Goal: Task Accomplishment & Management: Complete application form

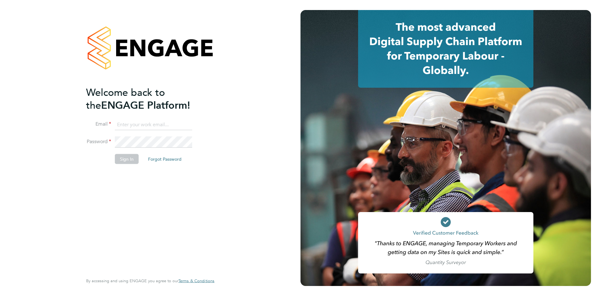
type input "[EMAIL_ADDRESS][DOMAIN_NAME]"
click at [133, 161] on button "Sign In" at bounding box center [127, 159] width 24 height 10
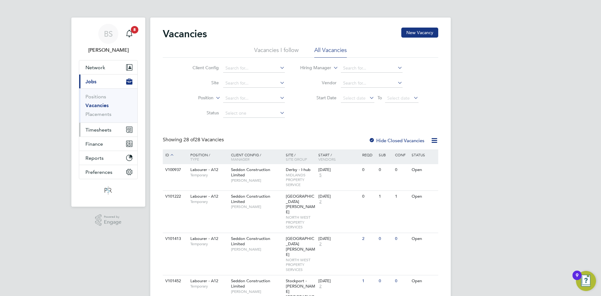
click at [107, 129] on span "Timesheets" at bounding box center [98, 130] width 26 height 6
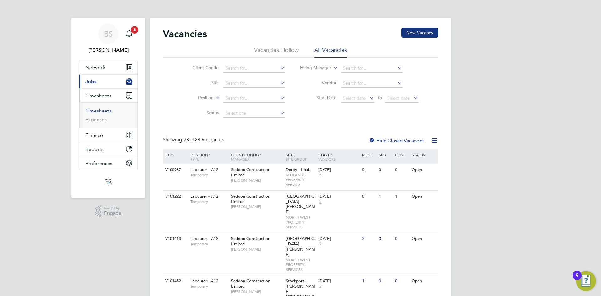
click at [104, 109] on link "Timesheets" at bounding box center [98, 111] width 26 height 6
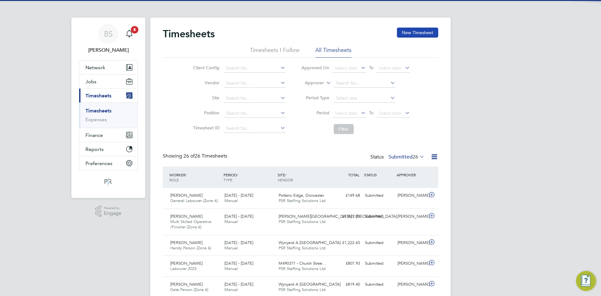
click at [426, 30] on button "New Timesheet" at bounding box center [417, 33] width 41 height 10
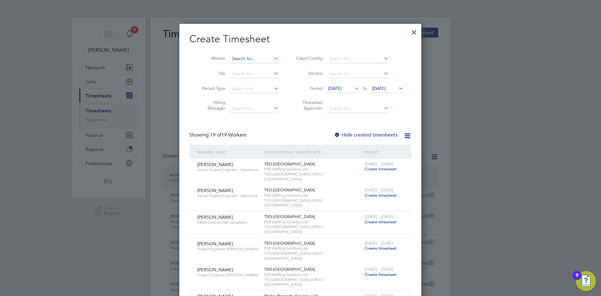
click at [248, 55] on input at bounding box center [254, 58] width 49 height 9
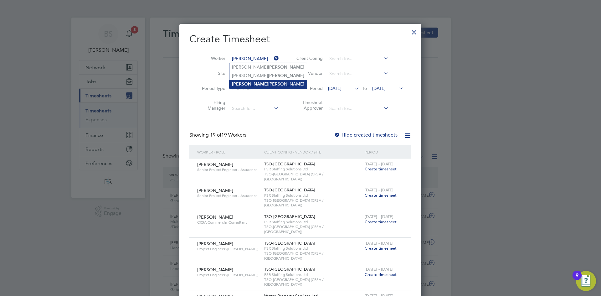
click at [259, 84] on li "Harvey Mcmahom" at bounding box center [267, 84] width 77 height 8
type input "Harvey Mcmahom"
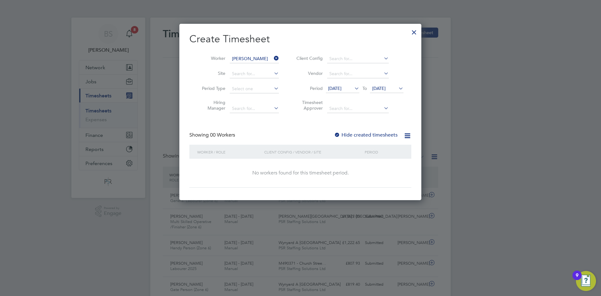
click at [338, 133] on div at bounding box center [337, 135] width 6 height 6
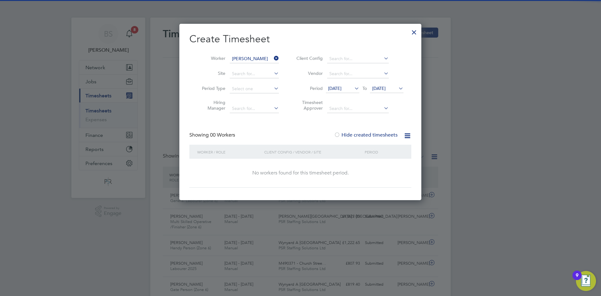
click at [353, 86] on icon at bounding box center [353, 88] width 0 height 9
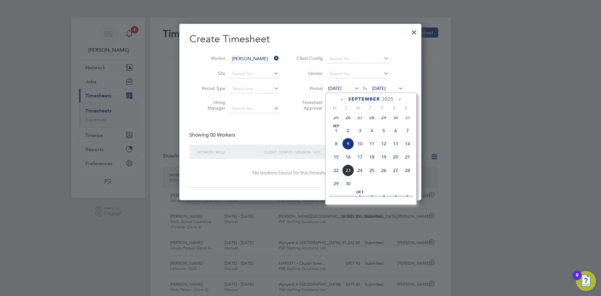
drag, startPoint x: 339, startPoint y: 161, endPoint x: 343, endPoint y: 157, distance: 5.8
click at [339, 161] on span "15" at bounding box center [336, 157] width 12 height 12
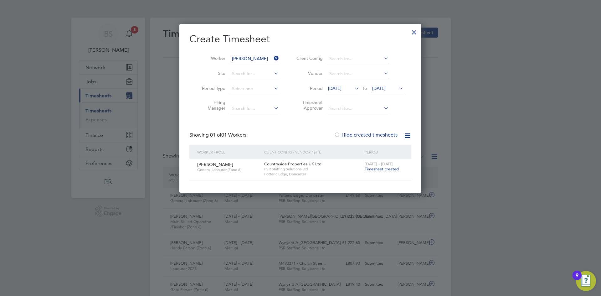
click at [381, 167] on span "Timesheet created" at bounding box center [381, 169] width 34 height 6
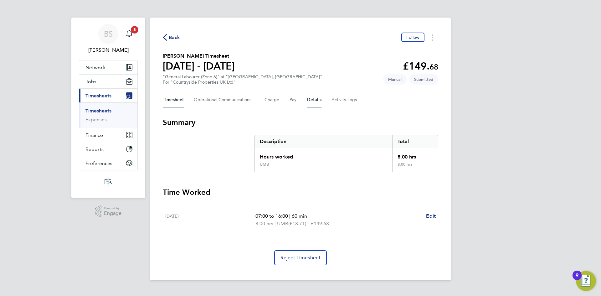
click at [311, 100] on button "Details" at bounding box center [314, 99] width 14 height 15
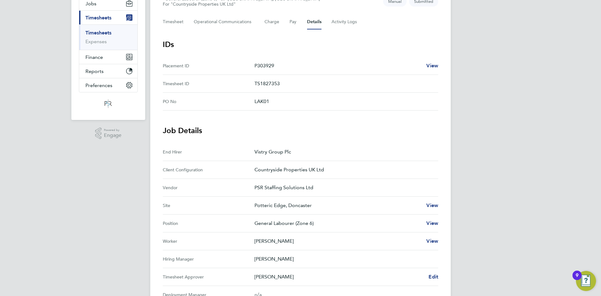
scroll to position [31, 0]
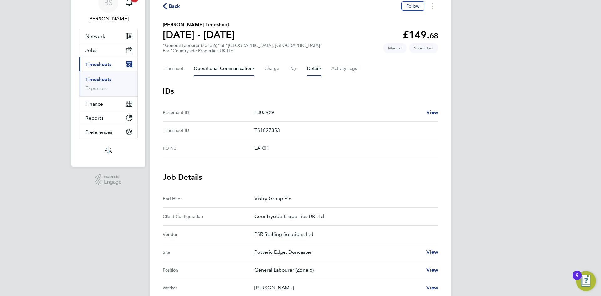
click at [209, 66] on Communications-tab "Operational Communications" at bounding box center [224, 68] width 61 height 15
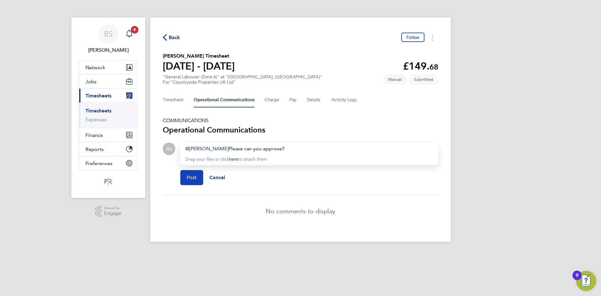
click at [195, 180] on span "Post" at bounding box center [191, 177] width 10 height 6
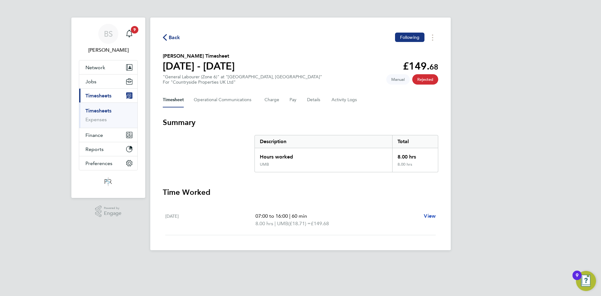
click at [429, 217] on span "View" at bounding box center [430, 216] width 12 height 6
select select "60"
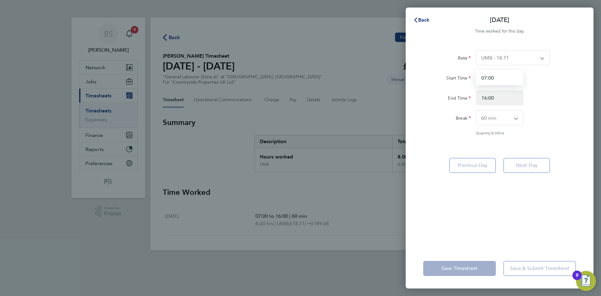
click at [486, 79] on input "07:00" at bounding box center [499, 77] width 48 height 15
type input "08:00"
click at [545, 99] on div "End Time 16:00" at bounding box center [499, 97] width 158 height 15
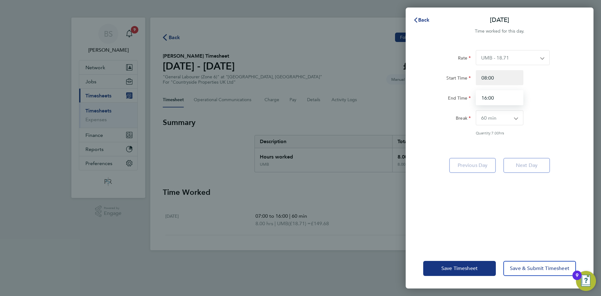
click at [487, 96] on input "16:00" at bounding box center [499, 97] width 48 height 15
type input "15:00"
click at [570, 131] on div "Quantity: 7.00 hrs" at bounding box center [499, 132] width 158 height 5
click at [444, 270] on span "Save Timesheet" at bounding box center [459, 268] width 36 height 6
click at [455, 267] on span "Save Timesheet" at bounding box center [459, 268] width 36 height 6
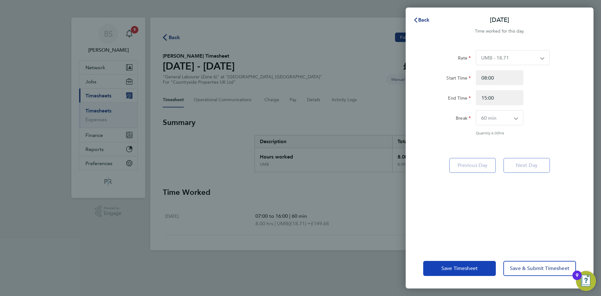
click at [453, 272] on button "Save Timesheet" at bounding box center [459, 268] width 73 height 15
click at [459, 208] on div "Rate UMB - 18.71 Start Time 08:00 End Time 15:00 Break 0 min 15 min 30 min 45 m…" at bounding box center [499, 146] width 188 height 206
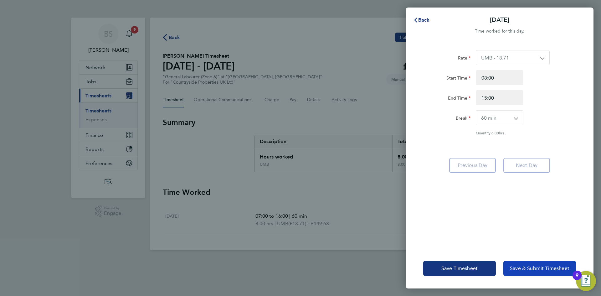
click at [551, 265] on button "Save & Submit Timesheet" at bounding box center [539, 268] width 73 height 15
click at [514, 55] on select "UMB - 18.71" at bounding box center [509, 57] width 66 height 14
click at [578, 112] on div "Break 0 min 15 min 30 min 45 min 60 min 75 min 90 min" at bounding box center [499, 117] width 158 height 15
click at [420, 21] on span "Back" at bounding box center [424, 20] width 12 height 6
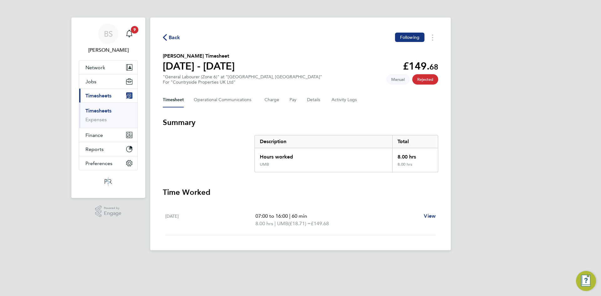
click at [321, 222] on span "£149.68" at bounding box center [320, 223] width 18 height 6
click at [430, 37] on button "Timesheets Menu" at bounding box center [432, 38] width 11 height 10
click at [105, 109] on link "Timesheets" at bounding box center [98, 111] width 26 height 6
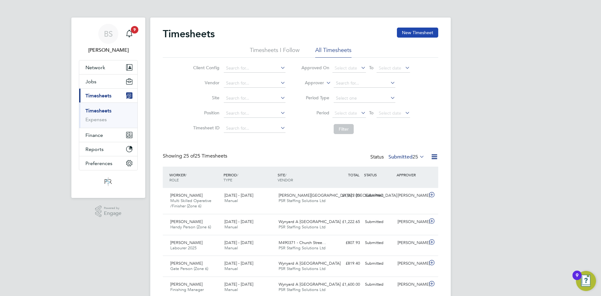
click at [423, 30] on button "New Timesheet" at bounding box center [417, 33] width 41 height 10
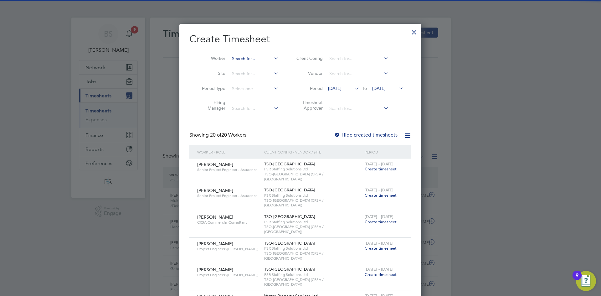
click at [260, 59] on input at bounding box center [254, 58] width 49 height 9
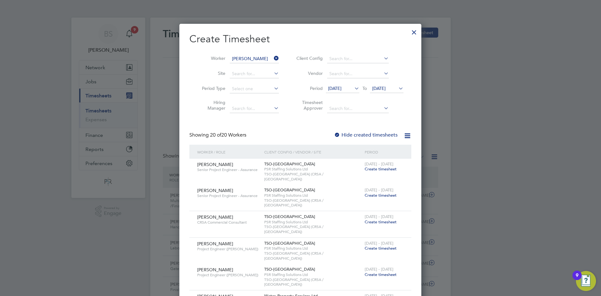
click at [264, 84] on li "Harvey Mcmahom" at bounding box center [267, 84] width 77 height 8
type input "Harvey Mcmahom"
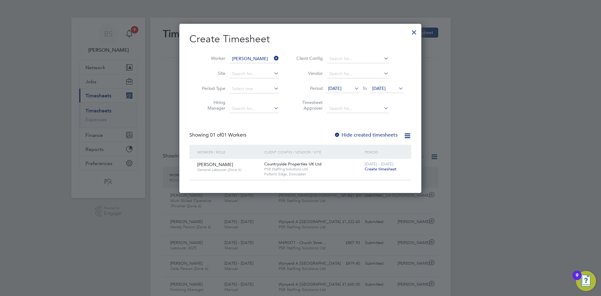
click at [383, 168] on span "Create timesheet" at bounding box center [380, 168] width 32 height 5
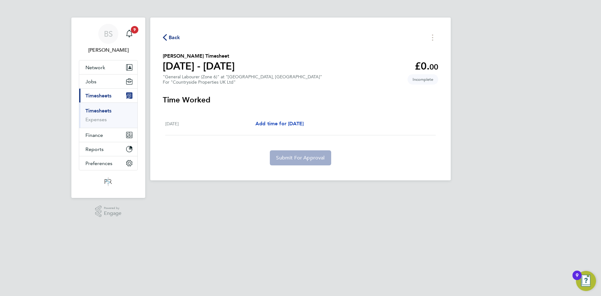
click at [271, 123] on span "Add time for Tue 16 Sep" at bounding box center [279, 123] width 48 height 6
select select "30"
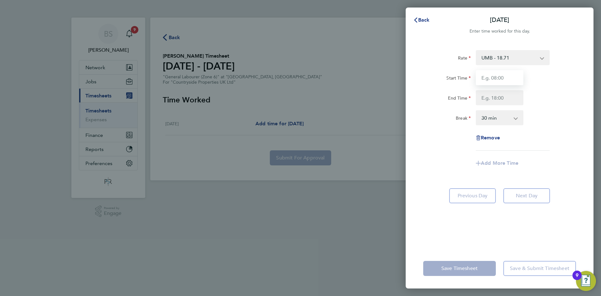
click at [507, 79] on input "Start Time" at bounding box center [499, 77] width 48 height 15
type input "08:00"
click at [495, 99] on input "End Time" at bounding box center [499, 97] width 48 height 15
click at [542, 123] on div "Break 0 min 15 min 30 min 45 min 60 min 75 min 90 min" at bounding box center [499, 117] width 158 height 15
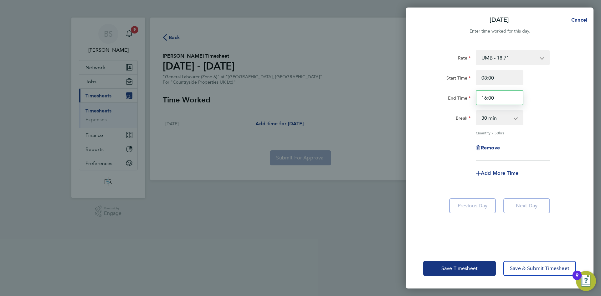
click at [485, 98] on input "16:00" at bounding box center [499, 97] width 48 height 15
type input "15:00"
click at [550, 151] on div "Remove" at bounding box center [499, 147] width 158 height 15
click at [487, 77] on input "08:00" at bounding box center [499, 77] width 48 height 15
type input "08:30"
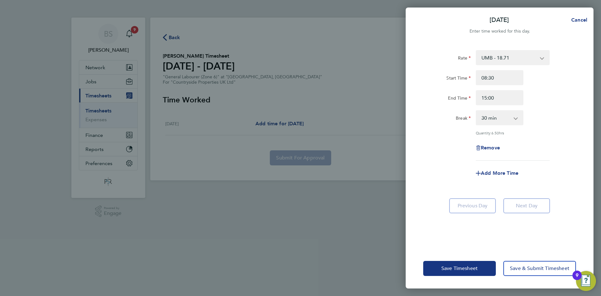
click at [557, 126] on div "Rate UMB - 18.71 Start Time 08:30 End Time 15:00 Break 0 min 15 min 30 min 45 m…" at bounding box center [499, 105] width 153 height 110
click at [469, 267] on span "Save Timesheet" at bounding box center [459, 268] width 36 height 6
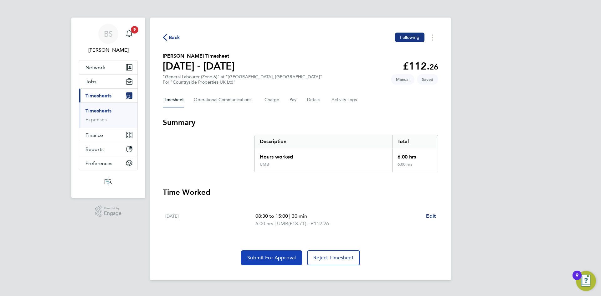
click at [258, 258] on span "Submit For Approval" at bounding box center [271, 257] width 48 height 6
